Goal: Task Accomplishment & Management: Manage account settings

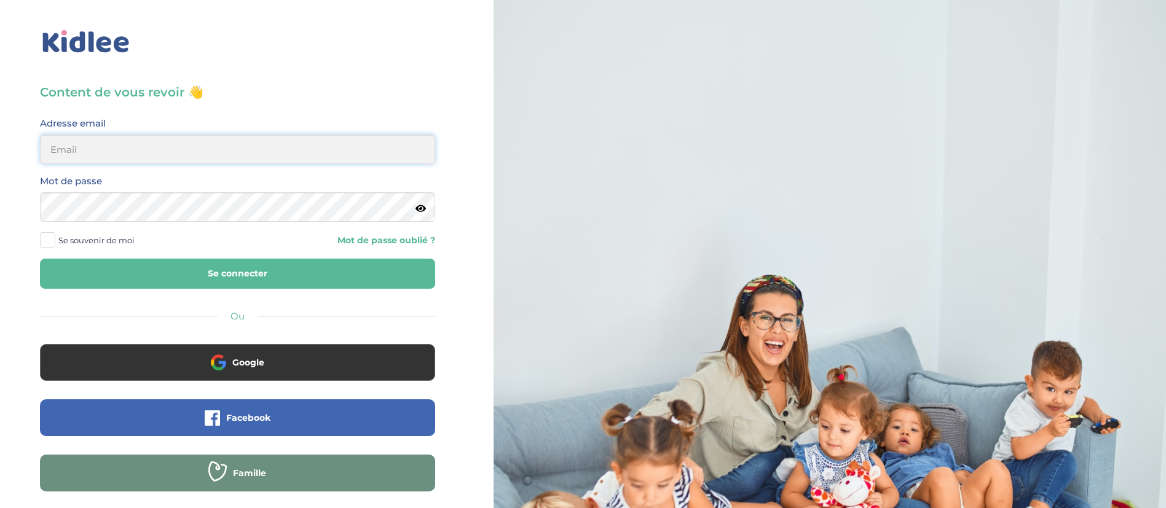
type input "dounya.khelassi@kidlee.fr"
click at [250, 272] on button "Se connecter" at bounding box center [237, 274] width 395 height 30
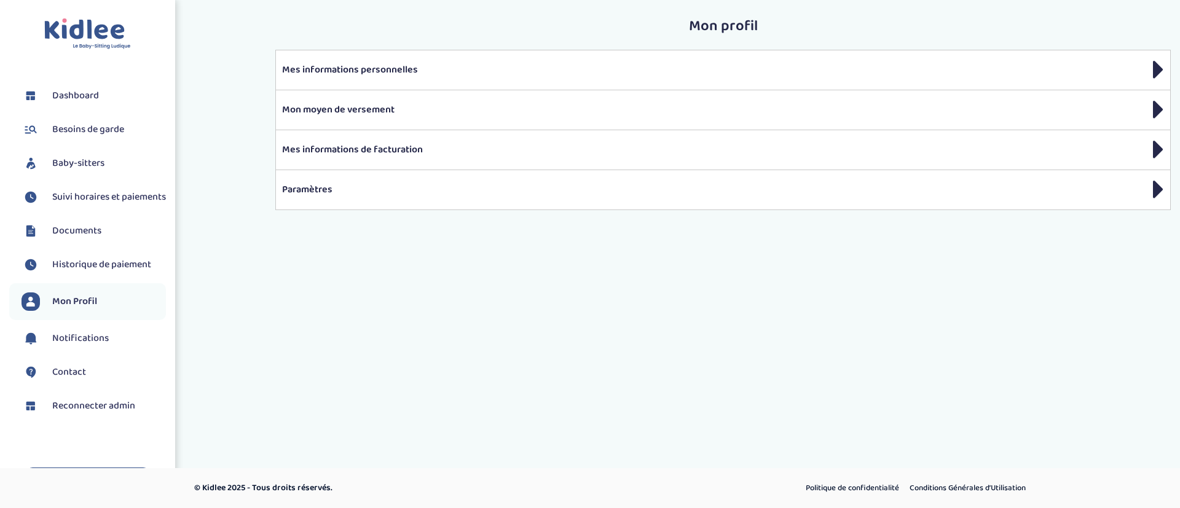
click at [92, 162] on span "Baby-sitters" at bounding box center [78, 163] width 52 height 15
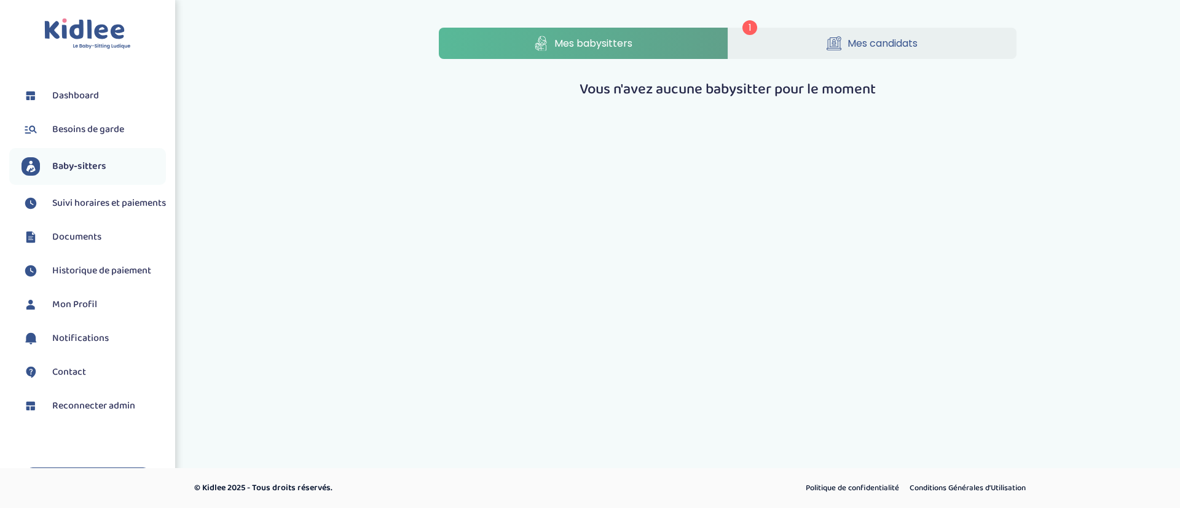
click at [606, 36] on span "Mes babysitters" at bounding box center [594, 43] width 78 height 15
click at [791, 43] on link "Mes candidats" at bounding box center [873, 43] width 289 height 31
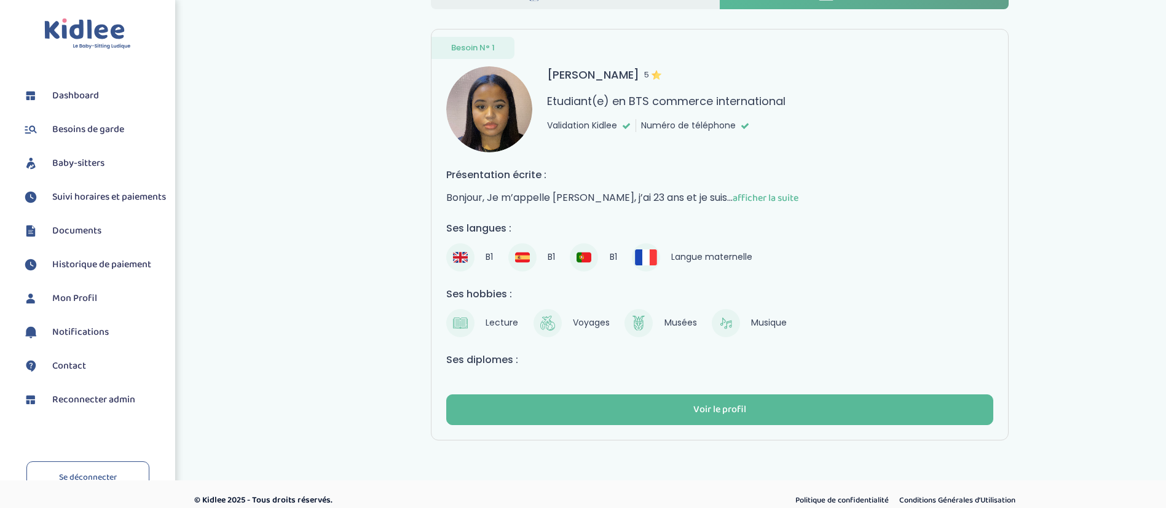
scroll to position [51, 0]
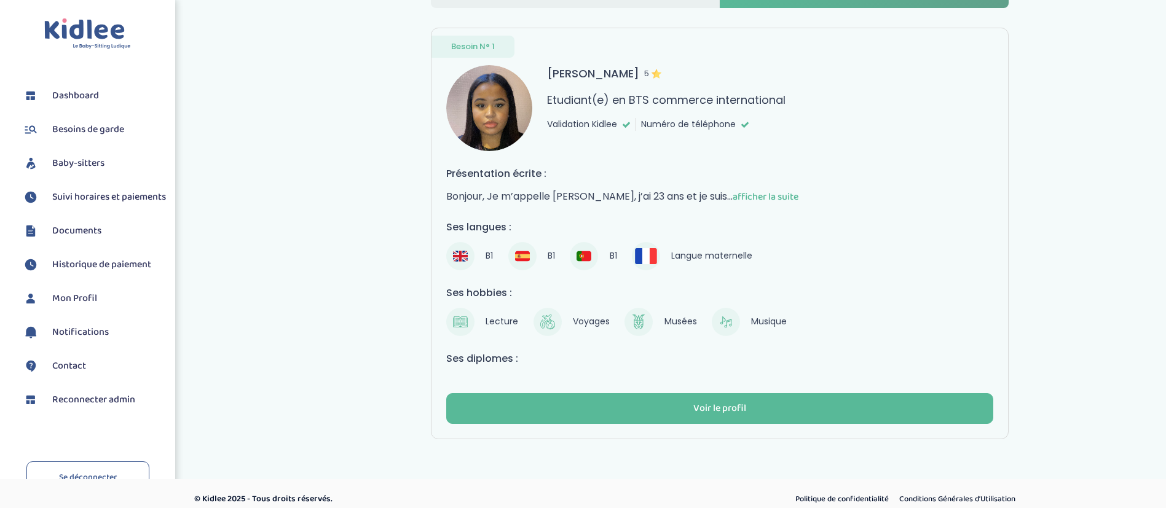
click at [733, 192] on span "afficher la suite" at bounding box center [766, 196] width 66 height 15
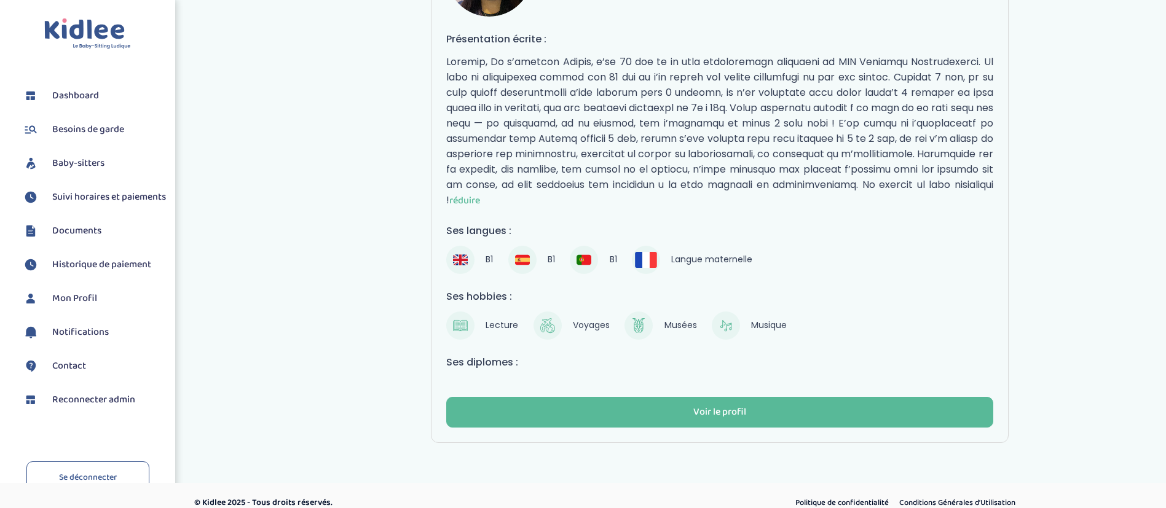
scroll to position [200, 0]
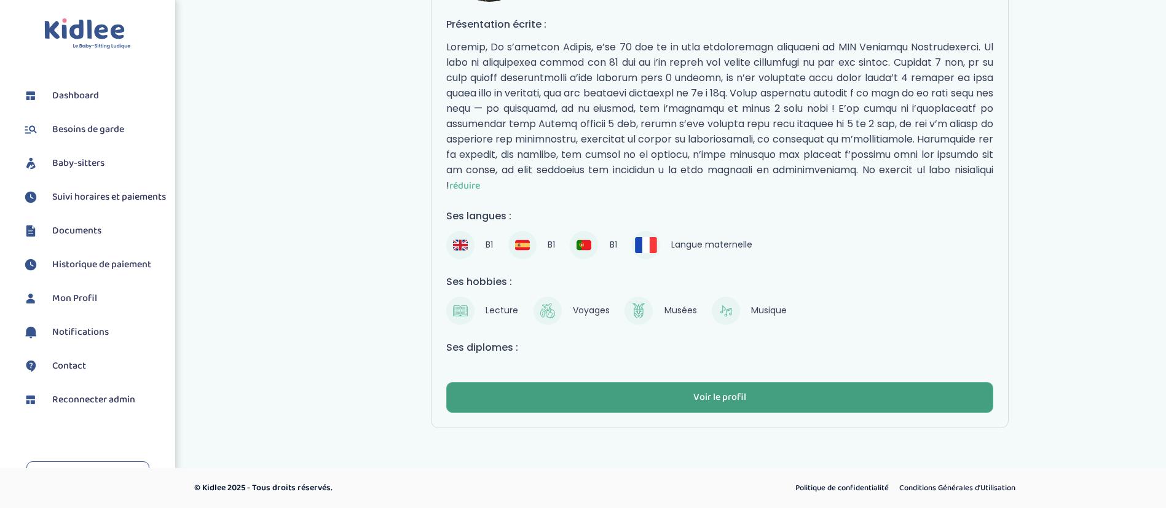
click at [505, 395] on button "Voir le profil" at bounding box center [719, 397] width 547 height 31
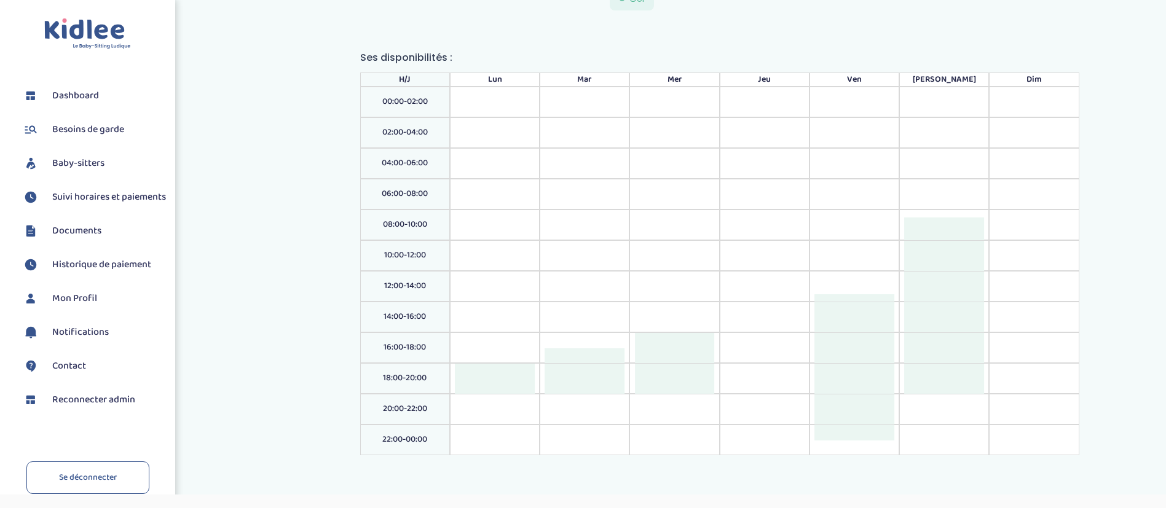
scroll to position [1386, 0]
click at [70, 408] on span "Reconnecter admin" at bounding box center [93, 400] width 83 height 15
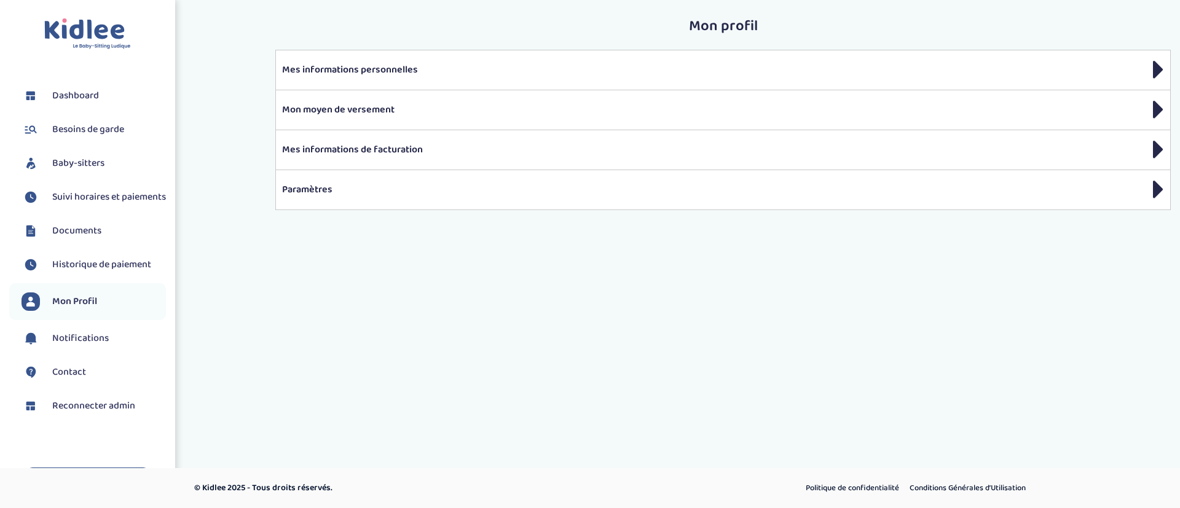
click at [105, 197] on span "Suivi horaires et paiements" at bounding box center [109, 197] width 114 height 15
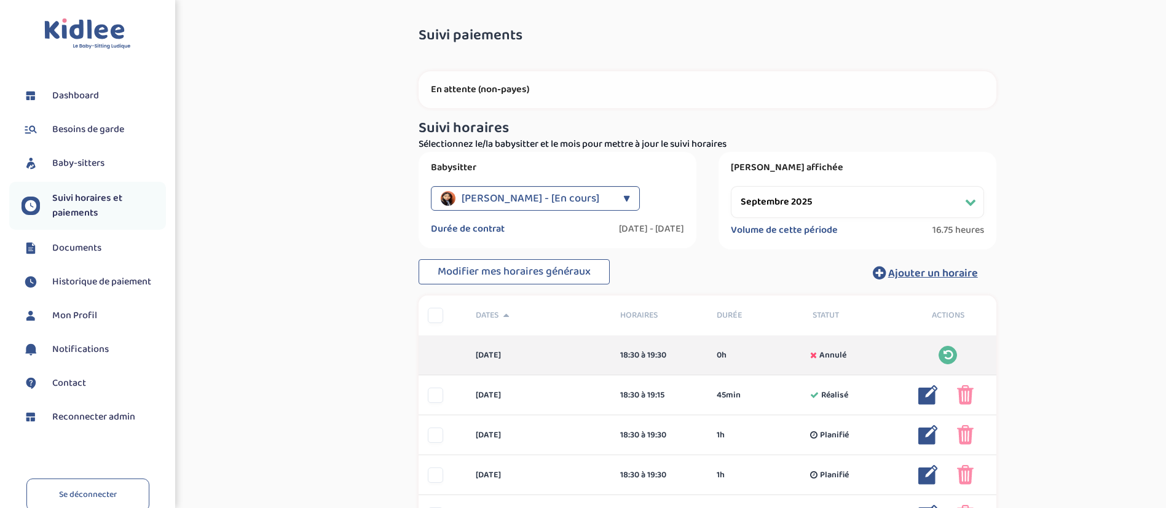
select select "septembre 2025"
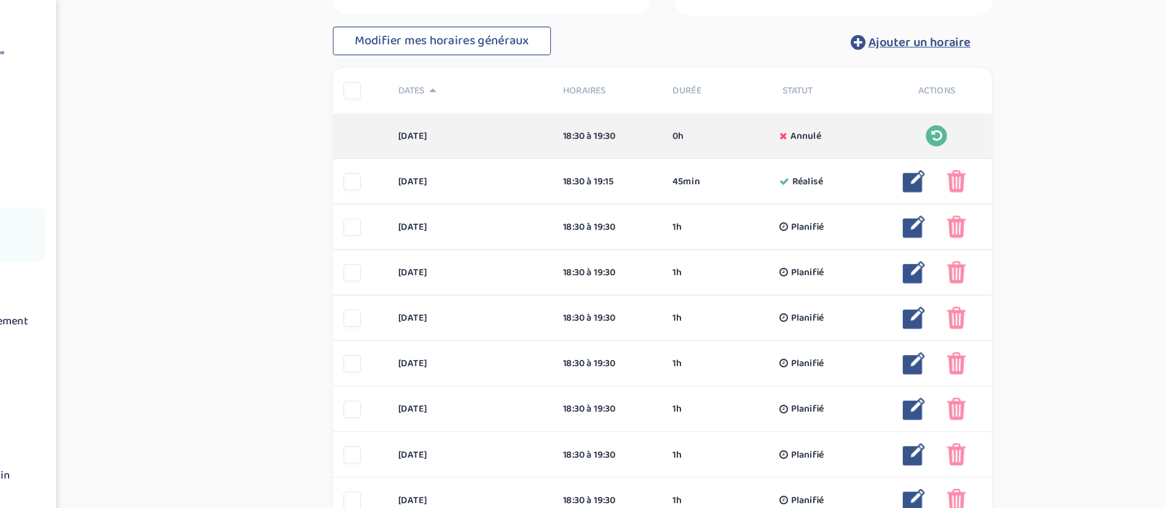
scroll to position [235, 0]
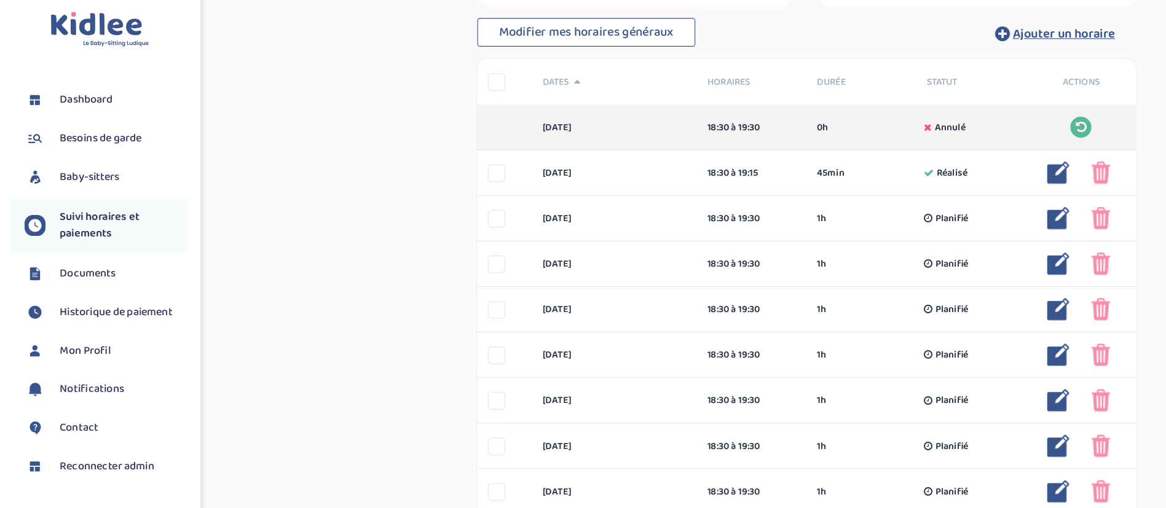
click at [80, 417] on span "Reconnecter admin" at bounding box center [93, 417] width 83 height 15
